Goal: Transaction & Acquisition: Purchase product/service

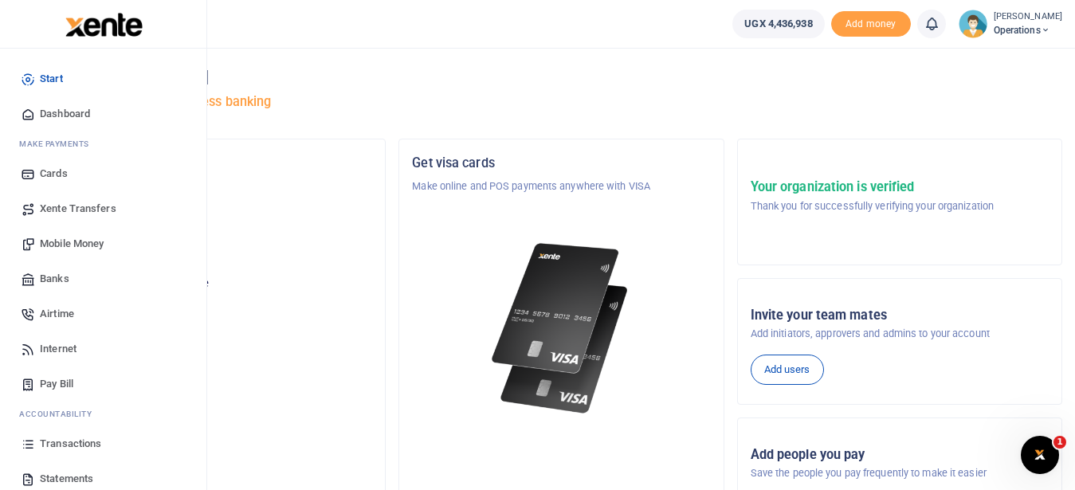
click at [84, 239] on span "Mobile Money" at bounding box center [72, 244] width 64 height 16
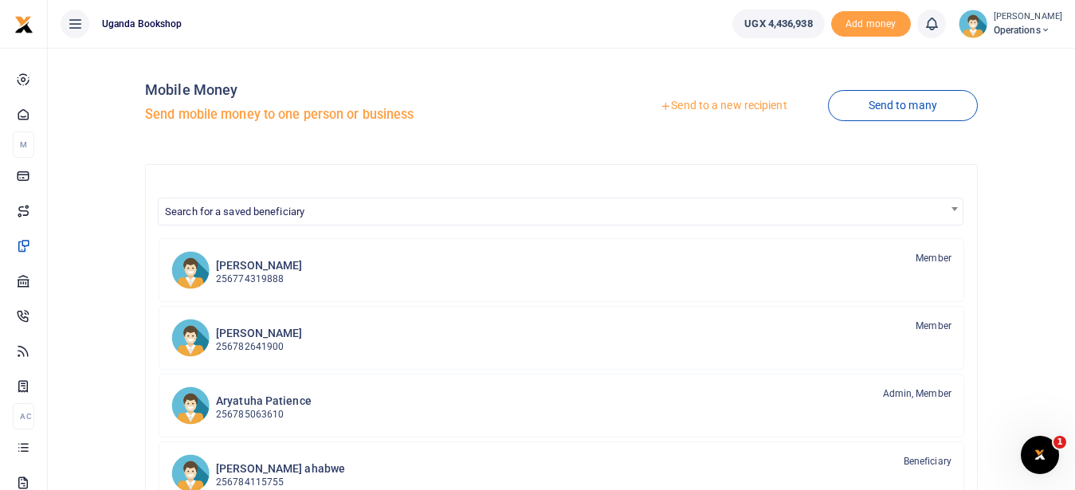
click at [721, 108] on link "Send to a new recipient" at bounding box center [723, 106] width 208 height 29
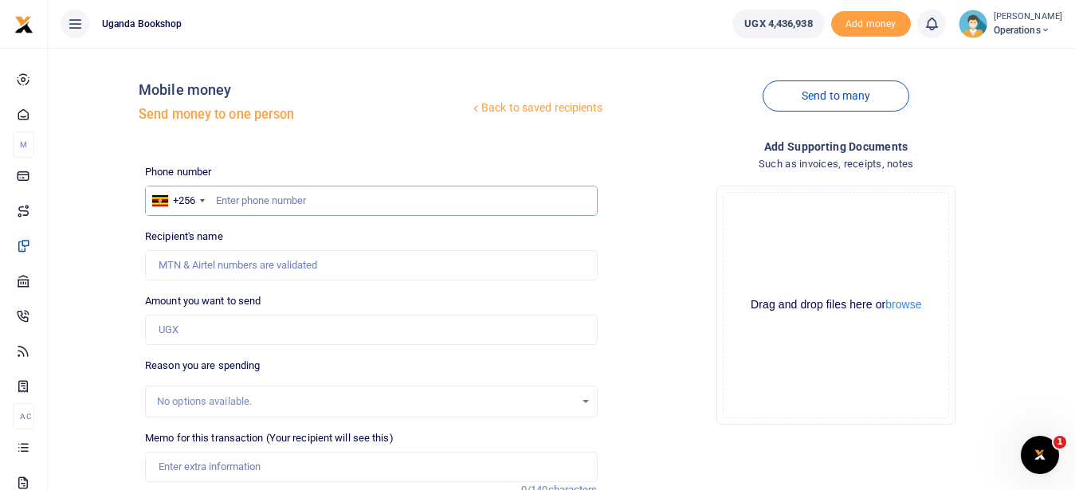
click at [344, 204] on input "text" at bounding box center [371, 201] width 452 height 30
type input "0783291664"
type input "[PERSON_NAME]"
type input "0783291664"
click at [269, 324] on input "Amount you want to send" at bounding box center [371, 330] width 452 height 30
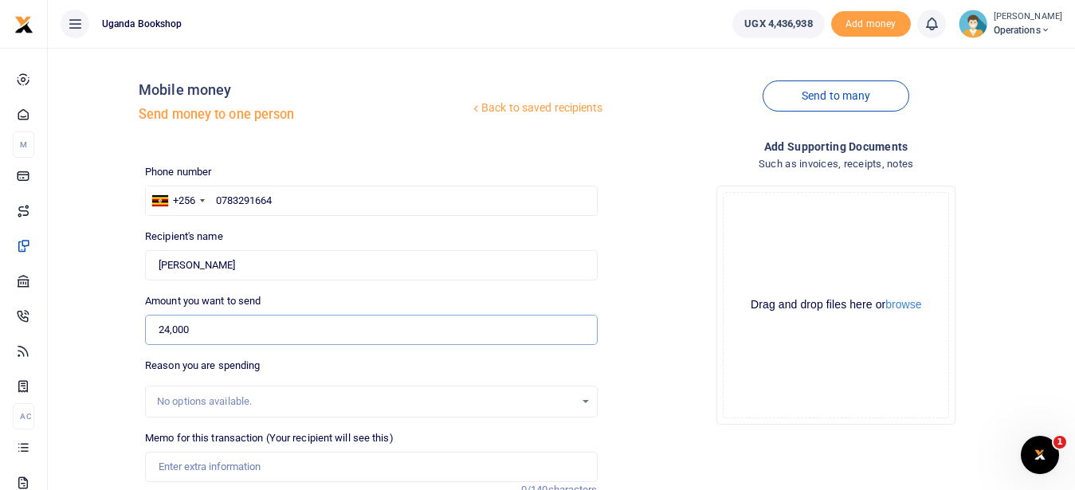
type input "24,000"
click at [230, 461] on input "Memo for this transaction (Your recipient will see this)" at bounding box center [371, 467] width 452 height 30
click at [305, 472] on input "Payment for the delivery of weely newspapers" at bounding box center [371, 467] width 452 height 30
click at [300, 463] on input "Payment for the delivery of weely newspapers" at bounding box center [371, 467] width 452 height 30
click at [302, 463] on input "Payment for the delivery of weely newspapers" at bounding box center [371, 467] width 452 height 30
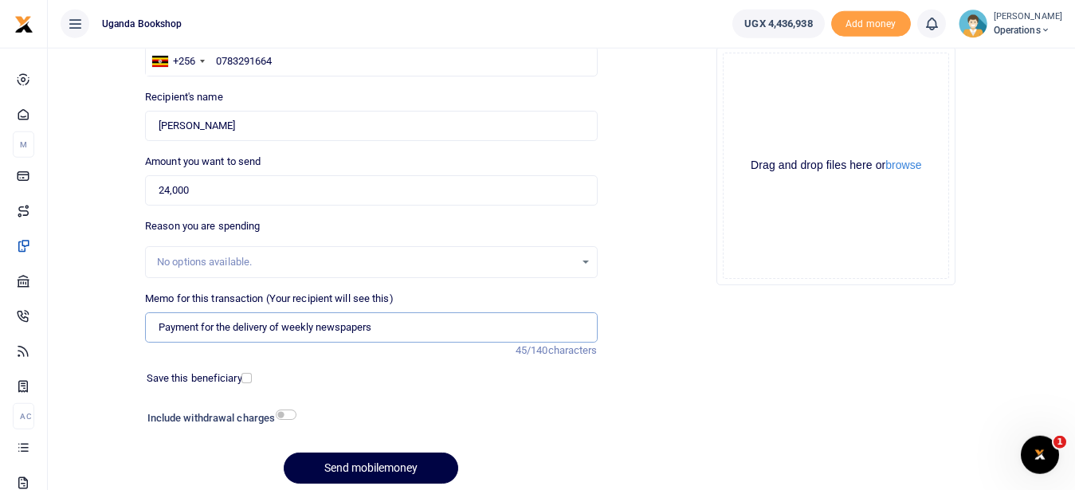
scroll to position [200, 0]
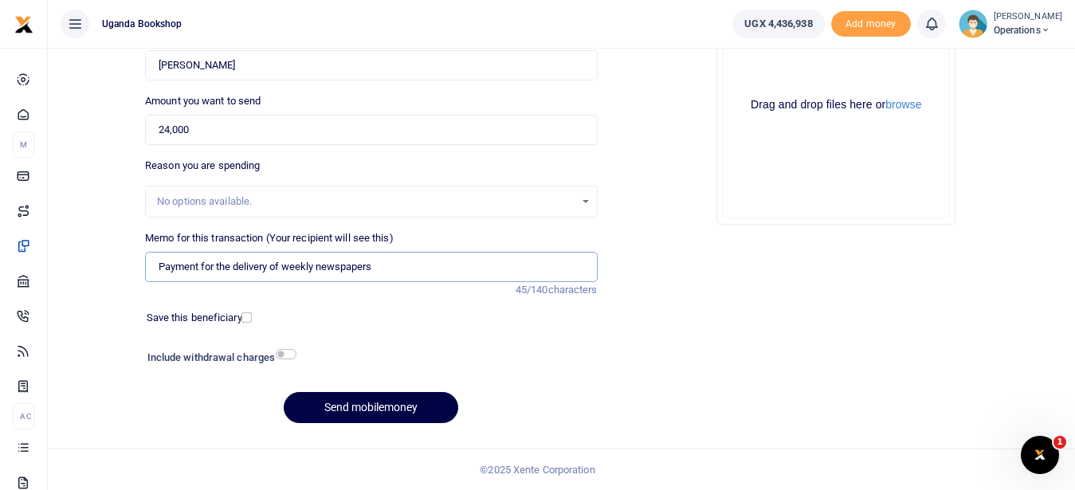
type input "Payment for the delivery of weekly newspapers"
click at [281, 355] on input "checkbox" at bounding box center [286, 354] width 21 height 10
checkbox input "true"
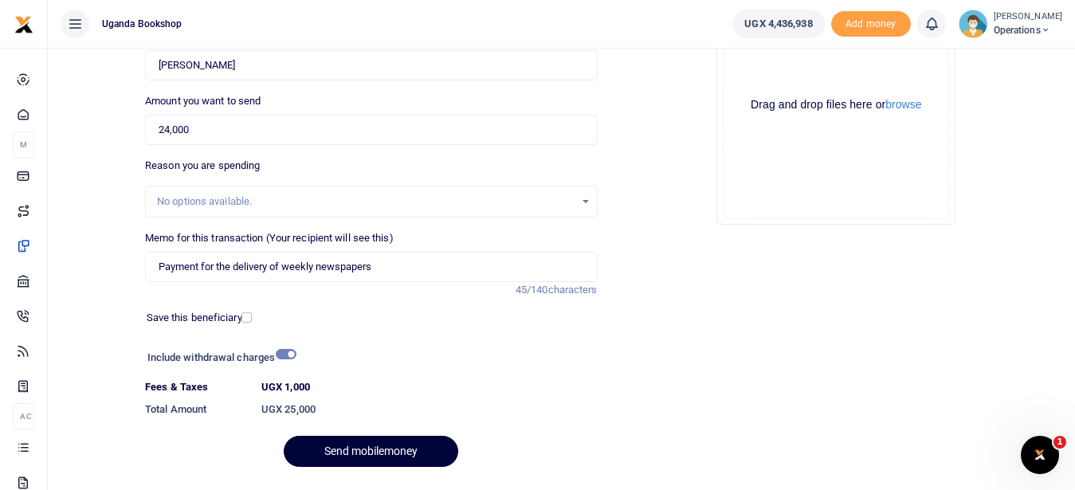
click at [353, 453] on button "Send mobilemoney" at bounding box center [371, 451] width 175 height 31
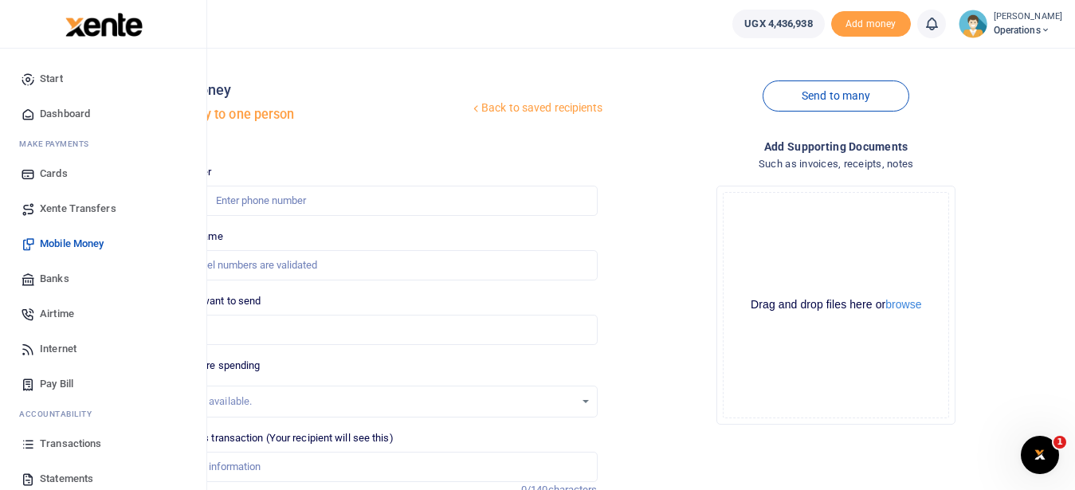
click at [101, 449] on link "Transactions" at bounding box center [103, 443] width 181 height 35
